Goal: Information Seeking & Learning: Learn about a topic

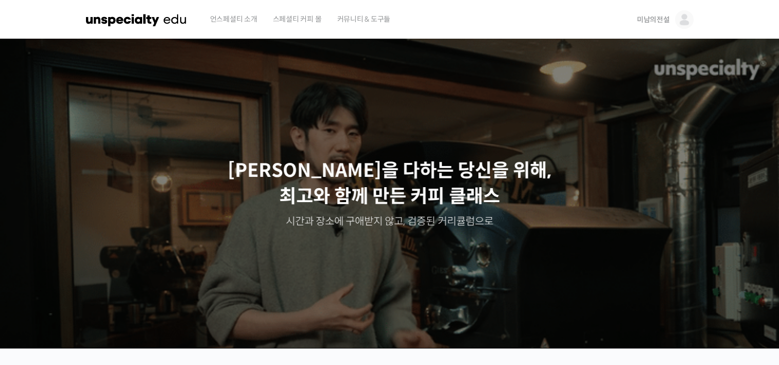
click at [657, 21] on span "미남의전설" at bounding box center [653, 19] width 33 height 9
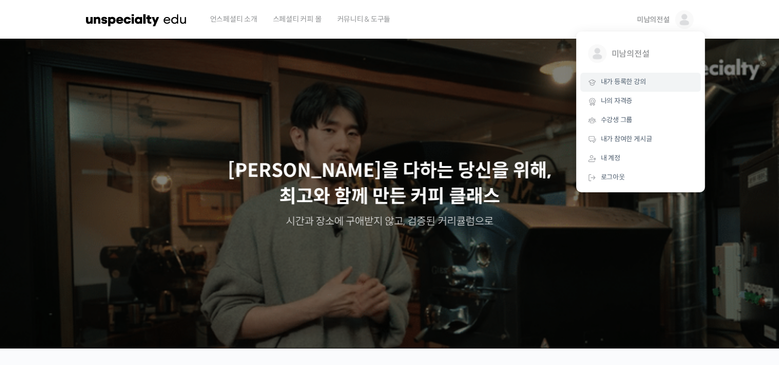
click at [620, 86] on span "내가 등록한 강의" at bounding box center [623, 81] width 45 height 9
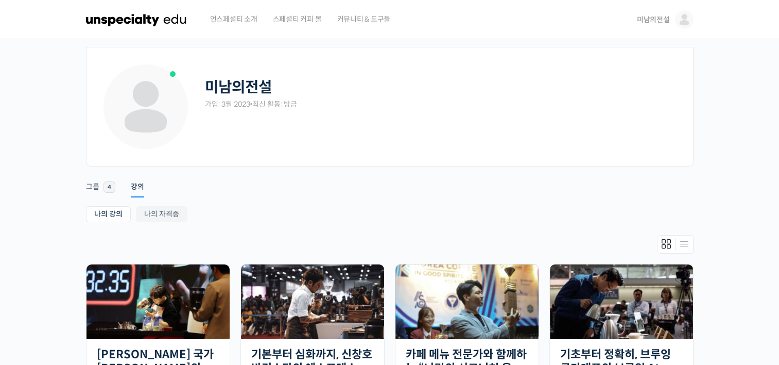
click at [649, 20] on span "미남의전설" at bounding box center [653, 19] width 33 height 9
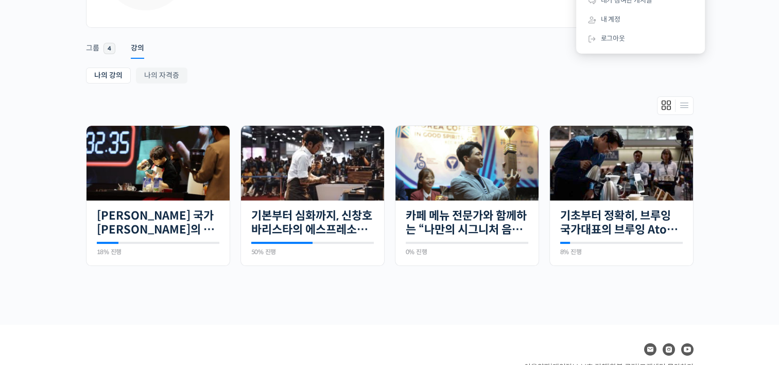
scroll to position [155, 0]
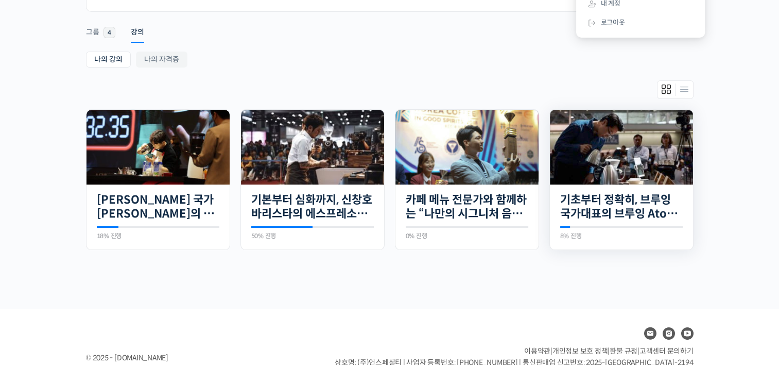
click at [617, 161] on img at bounding box center [621, 147] width 143 height 75
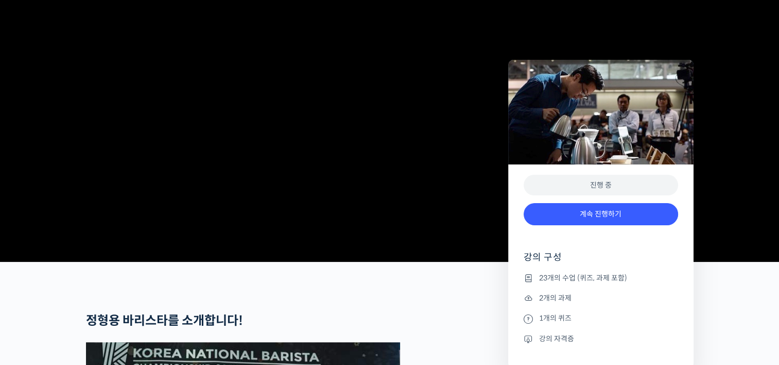
scroll to position [155, 0]
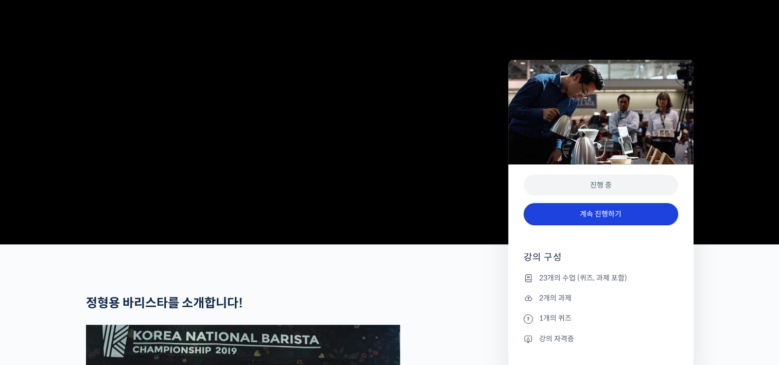
click at [608, 216] on link "계속 진행하기" at bounding box center [601, 214] width 155 height 22
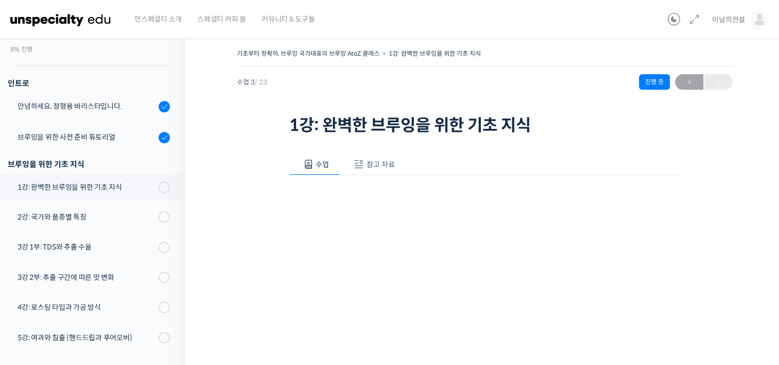
scroll to position [94, 0]
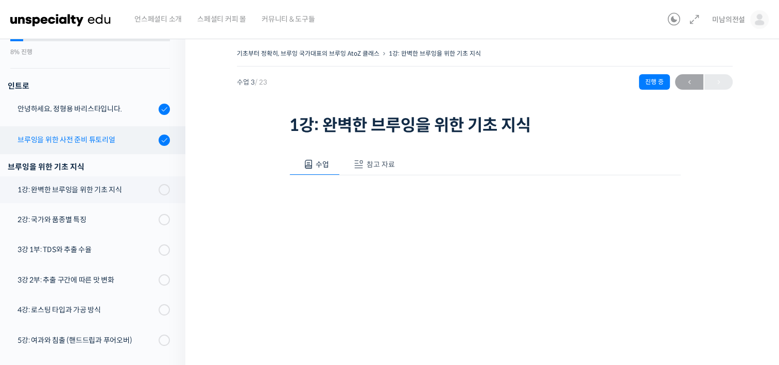
click at [94, 138] on div "브루잉을 위한 사전 준비 튜토리얼" at bounding box center [87, 139] width 138 height 11
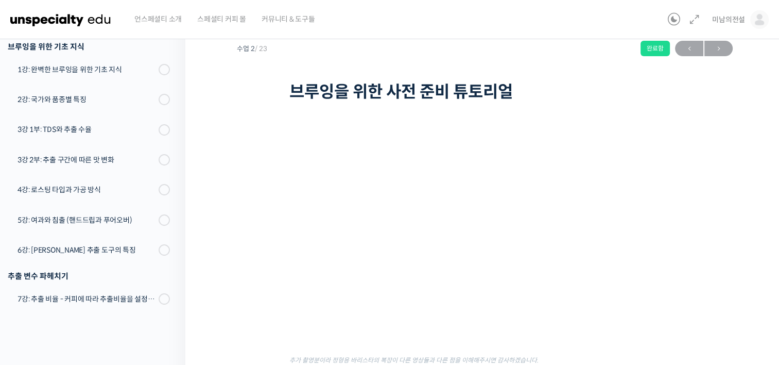
scroll to position [52, 0]
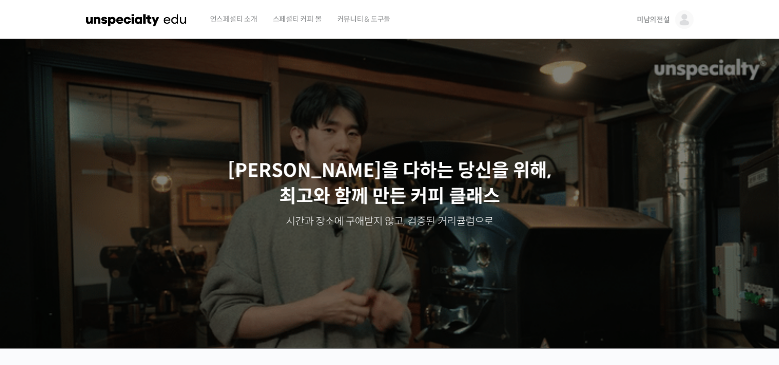
click at [657, 23] on span "미남의전설" at bounding box center [653, 19] width 33 height 9
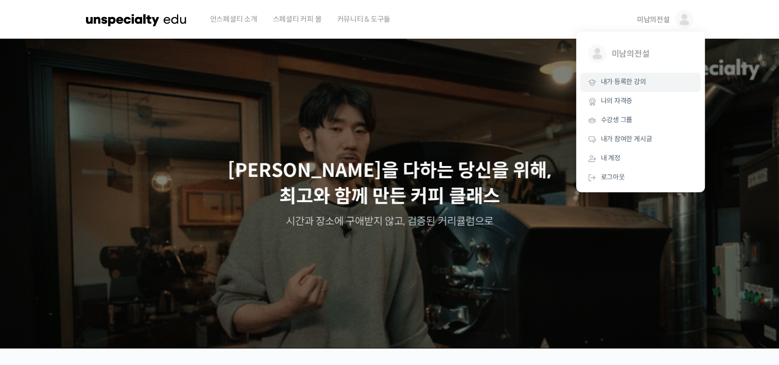
click at [624, 82] on span "내가 등록한 강의" at bounding box center [623, 81] width 45 height 9
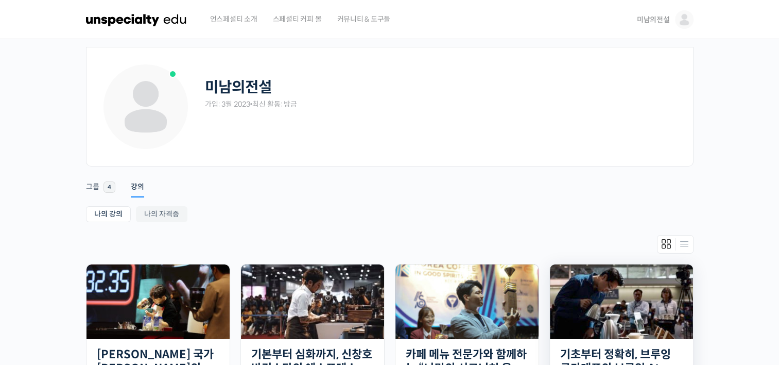
click at [596, 320] on img at bounding box center [621, 301] width 143 height 75
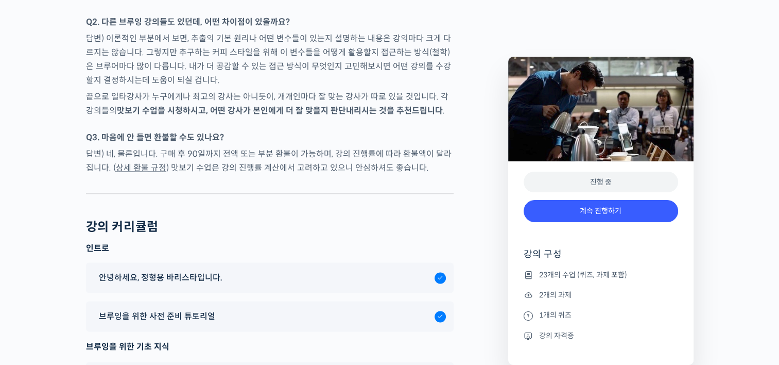
scroll to position [5571, 0]
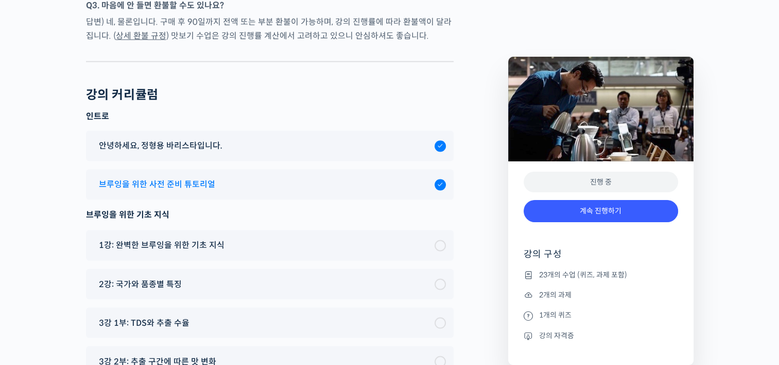
click at [207, 177] on span "브루잉을 위한 사전 준비 튜토리얼" at bounding box center [157, 184] width 116 height 14
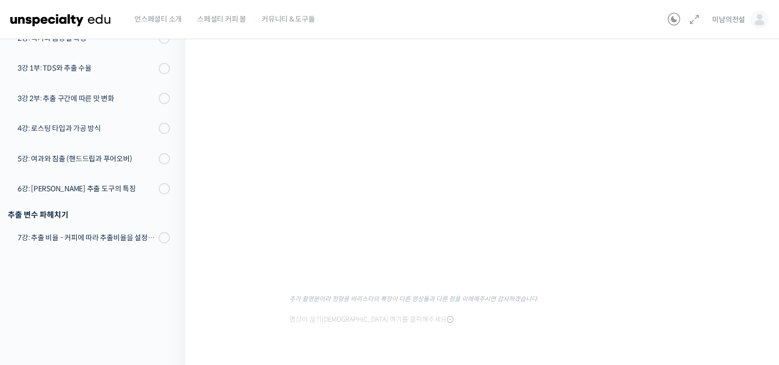
scroll to position [103, 0]
